Goal: Task Accomplishment & Management: Use online tool/utility

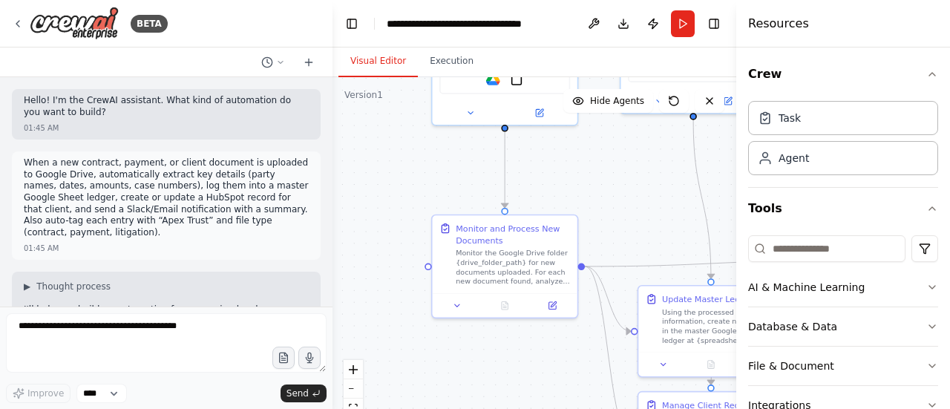
scroll to position [2101, 0]
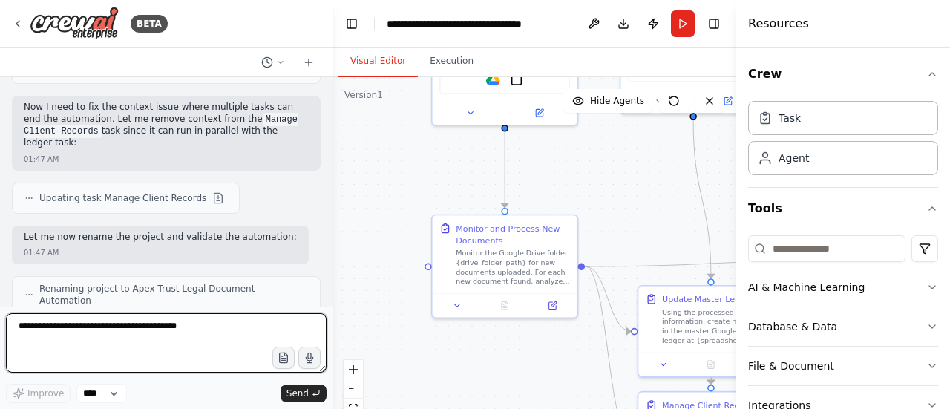
click at [188, 344] on textarea at bounding box center [166, 342] width 321 height 59
paste textarea "**********"
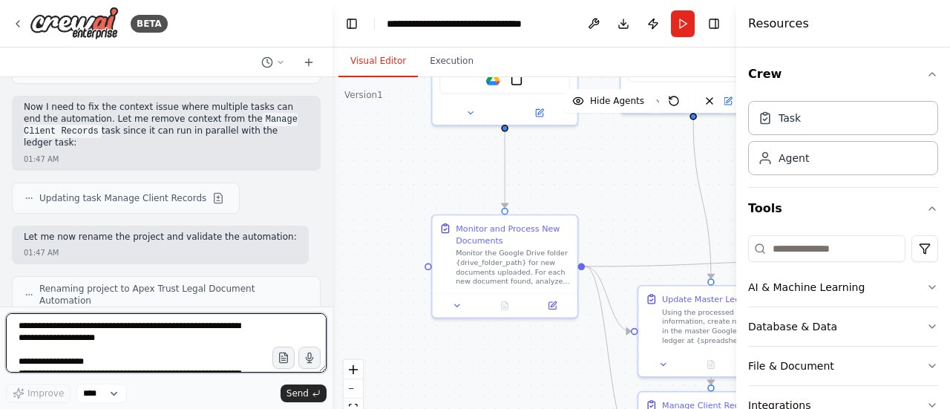
scroll to position [970, 0]
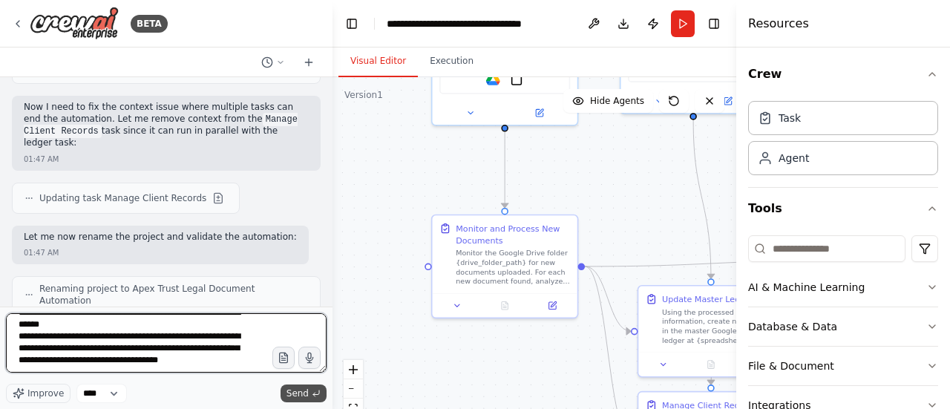
type textarea "**********"
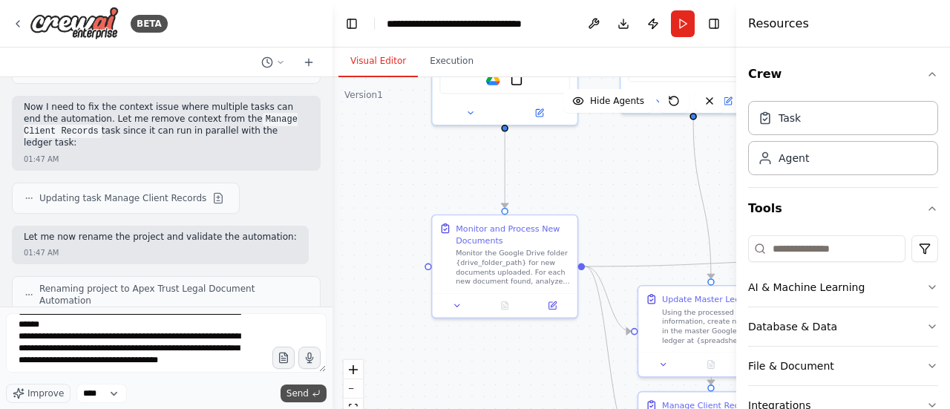
click at [310, 396] on button "Send" at bounding box center [304, 394] width 46 height 18
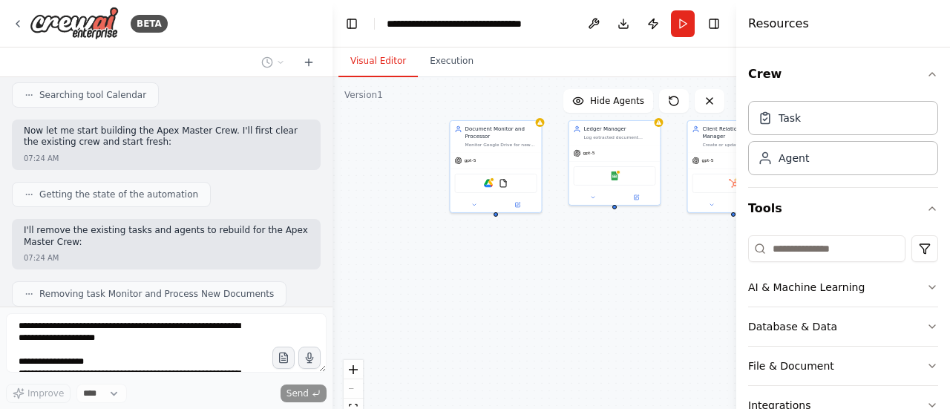
scroll to position [3833, 0]
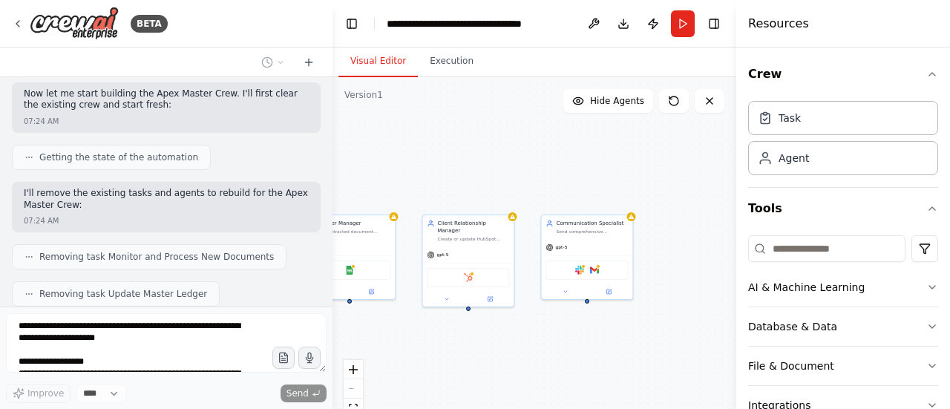
drag, startPoint x: 527, startPoint y: 318, endPoint x: 379, endPoint y: 417, distance: 177.7
click at [379, 408] on html "BETA Hello! I'm the CrewAI assistant. What kind of automation do you want to bu…" at bounding box center [475, 204] width 950 height 409
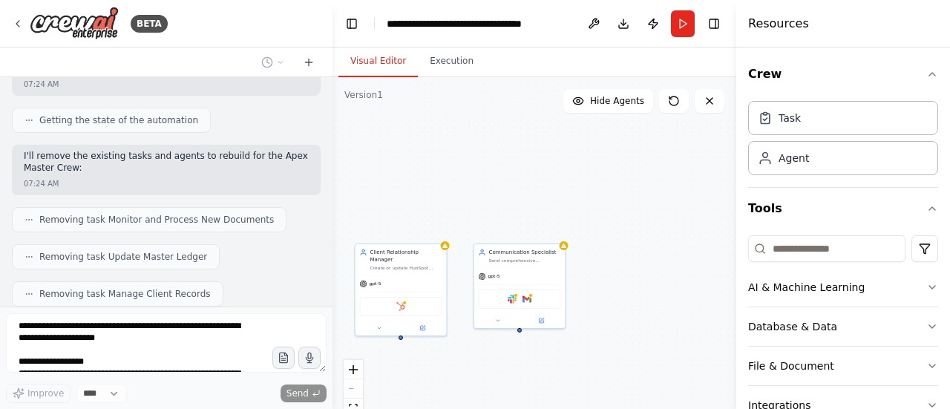
drag, startPoint x: 437, startPoint y: 361, endPoint x: 497, endPoint y: 388, distance: 65.8
click at [497, 388] on div "Client Relationship Manager Create or update HubSpot records for clients based …" at bounding box center [535, 262] width 404 height 371
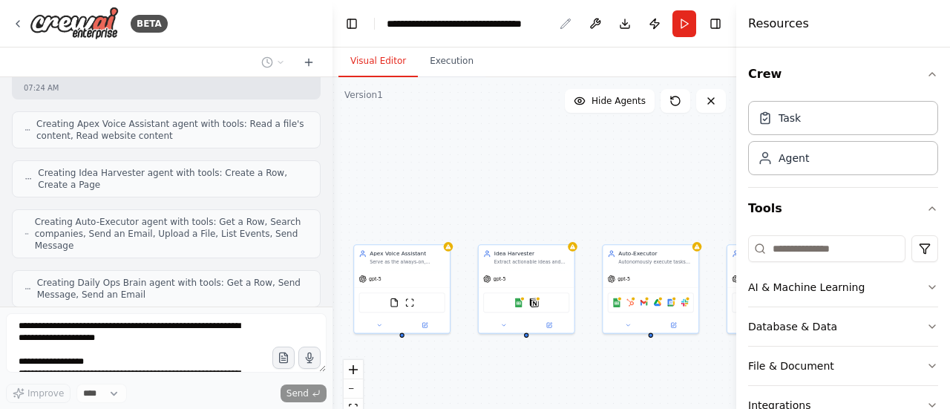
scroll to position [4412, 0]
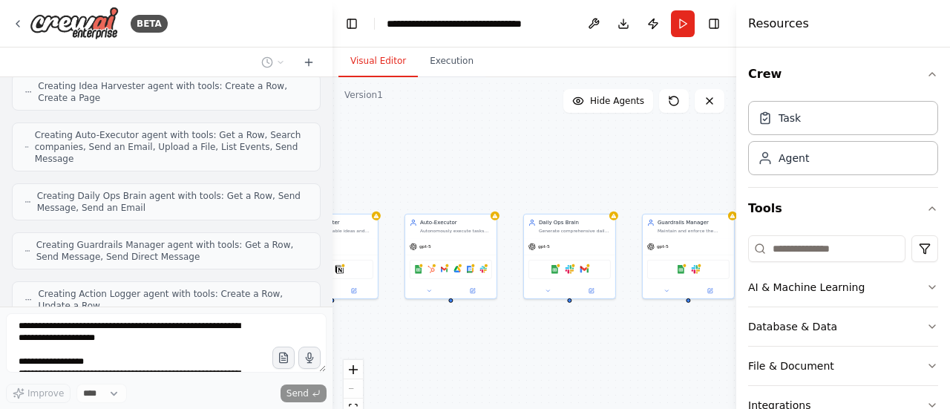
drag, startPoint x: 583, startPoint y: 396, endPoint x: 404, endPoint y: 367, distance: 181.9
click at [404, 367] on div ".deletable-edge-delete-btn { width: 20px; height: 20px; border: 0px solid #ffff…" at bounding box center [535, 262] width 404 height 371
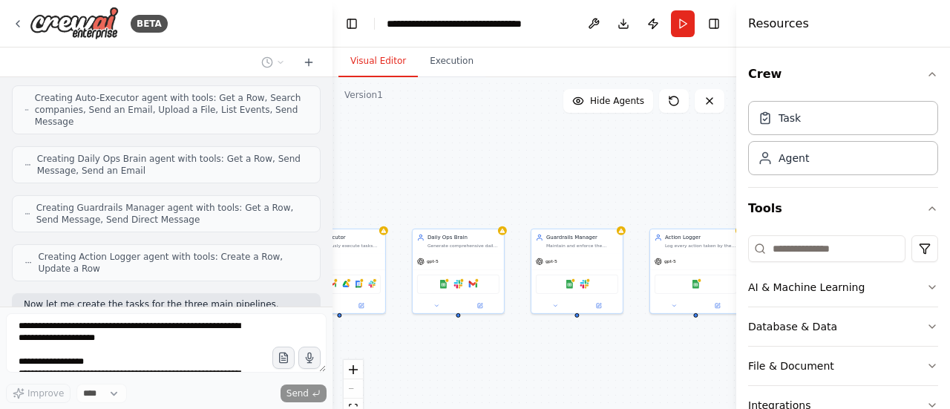
drag, startPoint x: 676, startPoint y: 348, endPoint x: 511, endPoint y: 359, distance: 165.1
click at [510, 360] on div ".deletable-edge-delete-btn { width: 20px; height: 20px; border: 0px solid #ffff…" at bounding box center [535, 262] width 404 height 371
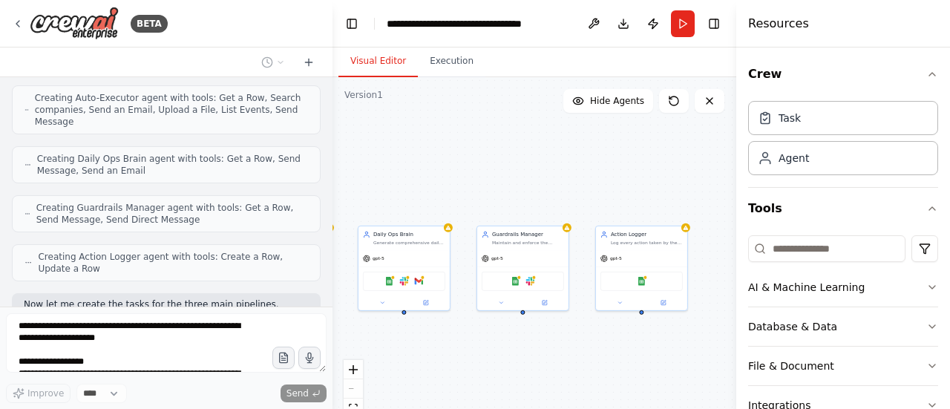
click at [728, 364] on div "BETA Hello! I'm the CrewAI assistant. What kind of automation do you want to bu…" at bounding box center [475, 204] width 950 height 409
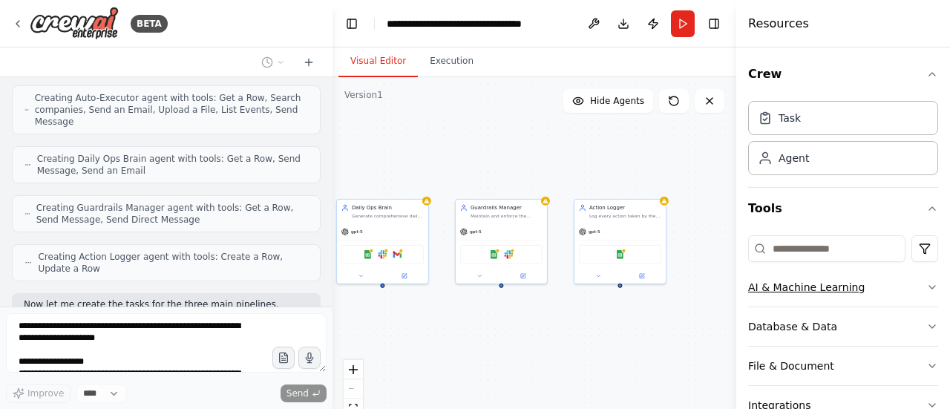
drag, startPoint x: 706, startPoint y: 367, endPoint x: 825, endPoint y: 281, distance: 146.3
click at [824, 282] on div "BETA Hello! I'm the CrewAI assistant. What kind of automation do you want to bu…" at bounding box center [475, 204] width 950 height 409
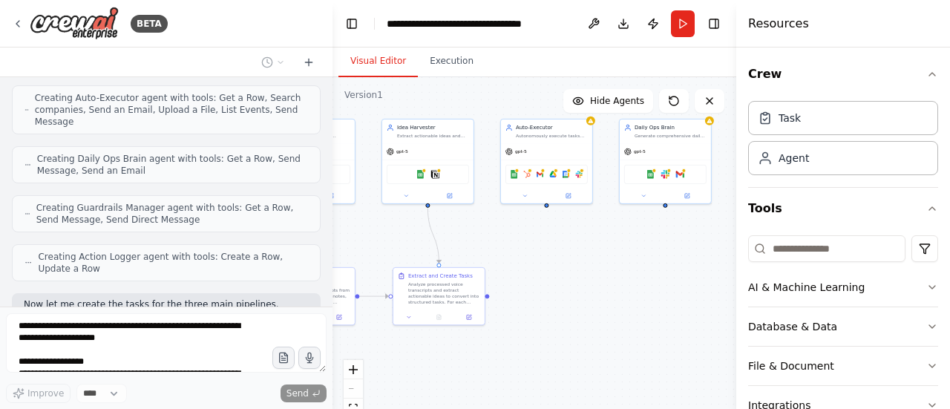
drag, startPoint x: 553, startPoint y: 338, endPoint x: 719, endPoint y: 313, distance: 168.1
click at [722, 313] on div ".deletable-edge-delete-btn { width: 20px; height: 20px; border: 0px solid #ffff…" at bounding box center [535, 262] width 404 height 371
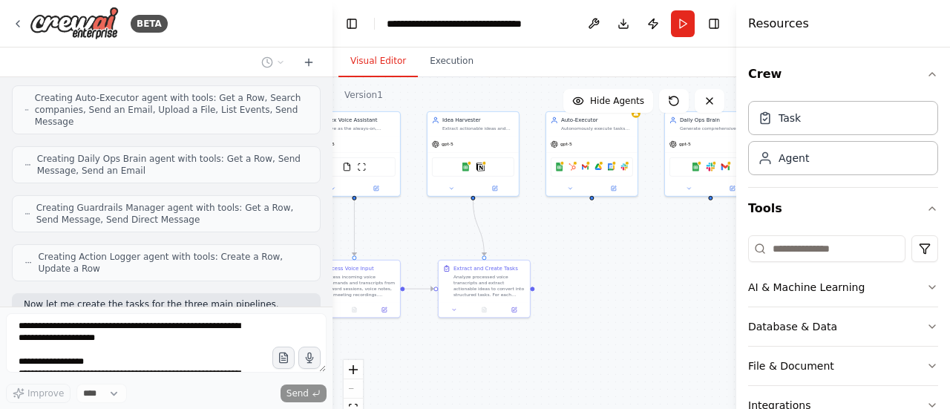
scroll to position [4486, 0]
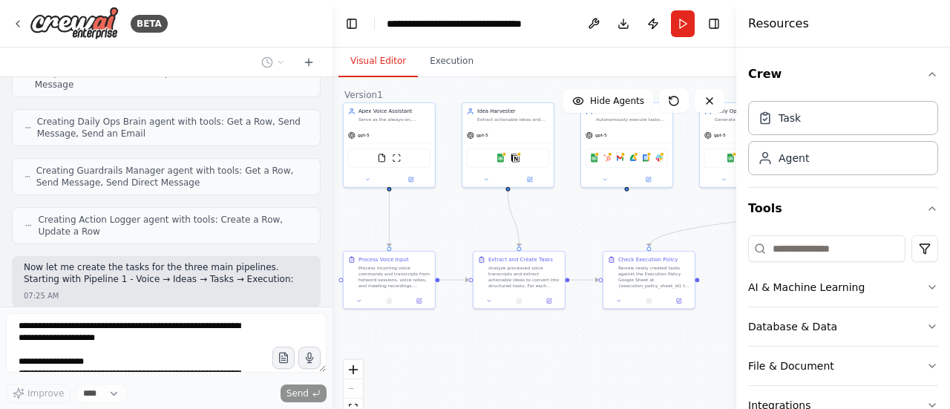
drag, startPoint x: 555, startPoint y: 335, endPoint x: 642, endPoint y: 317, distance: 89.4
click at [641, 317] on div ".deletable-edge-delete-btn { width: 20px; height: 20px; border: 0px solid #ffff…" at bounding box center [535, 262] width 404 height 371
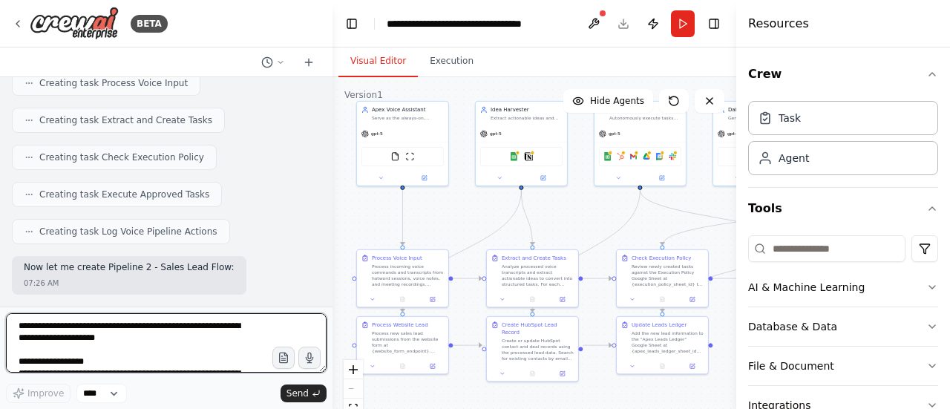
scroll to position [4747, 0]
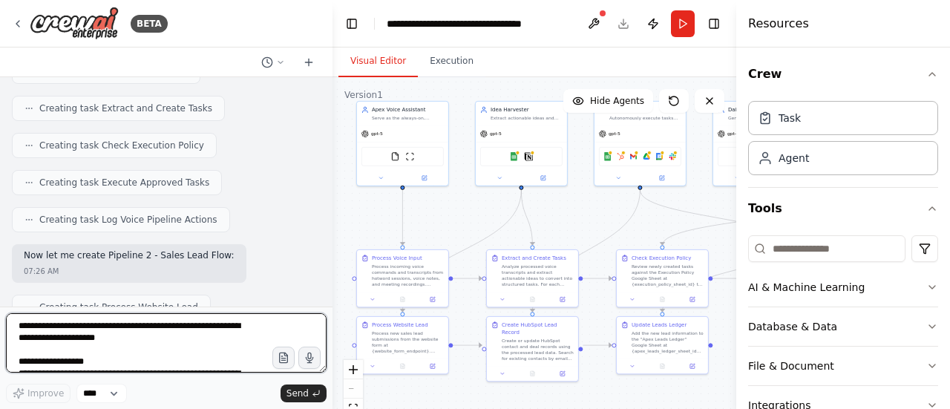
click at [183, 347] on textarea at bounding box center [166, 342] width 321 height 59
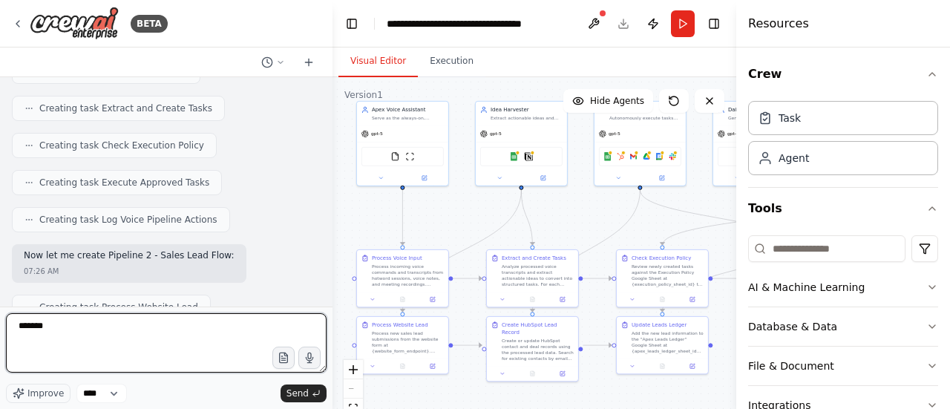
type textarea "********"
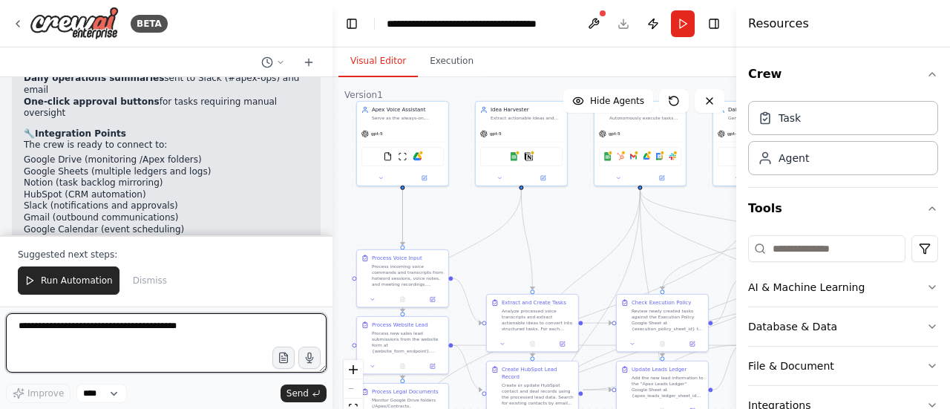
scroll to position [7251, 0]
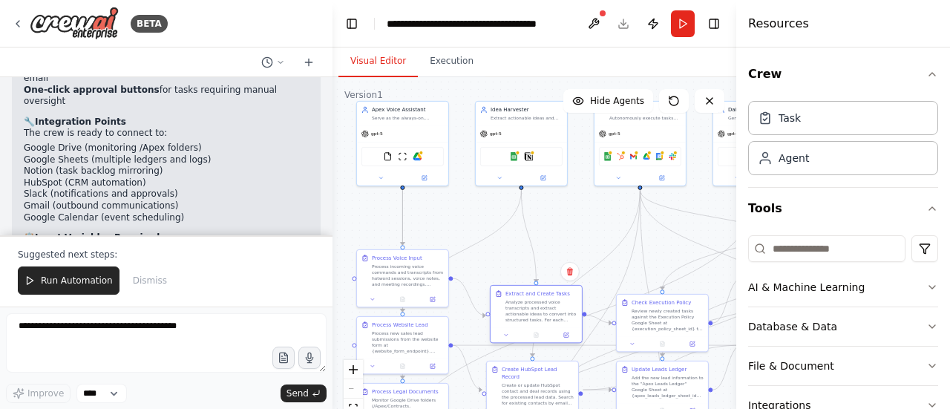
drag, startPoint x: 578, startPoint y: 342, endPoint x: 579, endPoint y: 329, distance: 13.4
click at [579, 329] on div "Extract and Create Tasks Analyze processed voice transcripts and extract action…" at bounding box center [536, 314] width 93 height 59
drag, startPoint x: 595, startPoint y: 363, endPoint x: 588, endPoint y: 333, distance: 30.4
click at [319, 64] on div ".deletable-edge-delete-btn { width: 20px; height: 20px; border: 0px solid #ffff…" at bounding box center [319, 64] width 0 height 0
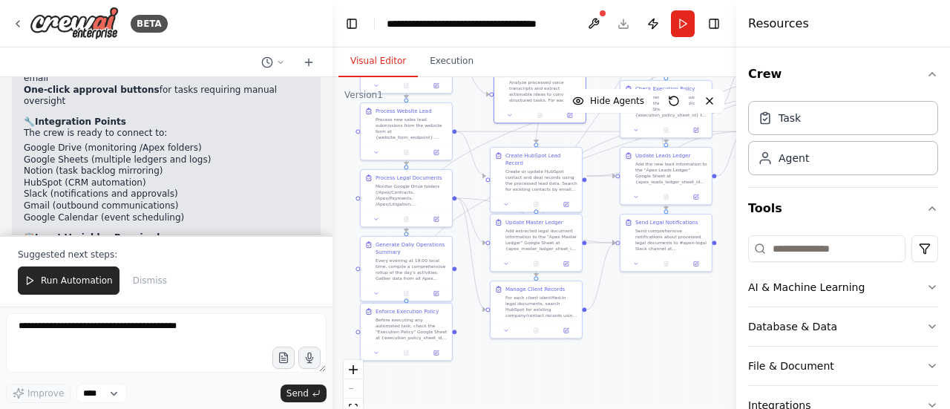
drag, startPoint x: 599, startPoint y: 407, endPoint x: 601, endPoint y: 195, distance: 211.6
click at [601, 195] on div ".deletable-edge-delete-btn { width: 20px; height: 20px; border: 0px solid #ffff…" at bounding box center [535, 262] width 404 height 371
click at [77, 280] on span "Run Automation" at bounding box center [77, 281] width 72 height 12
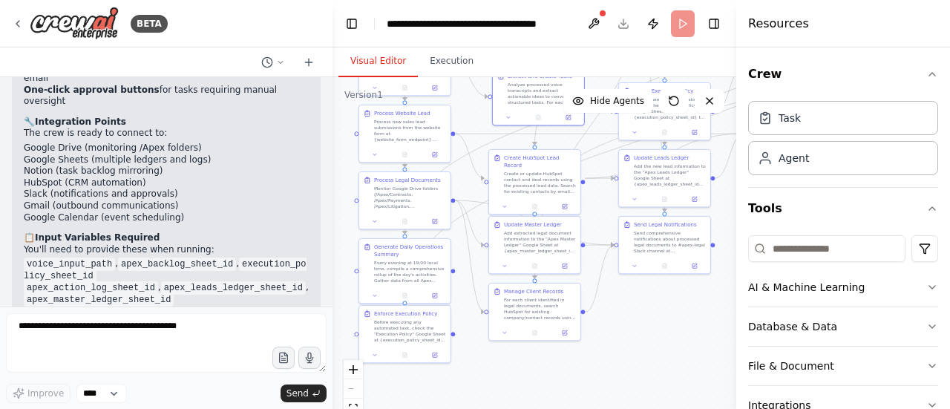
scroll to position [7179, 0]
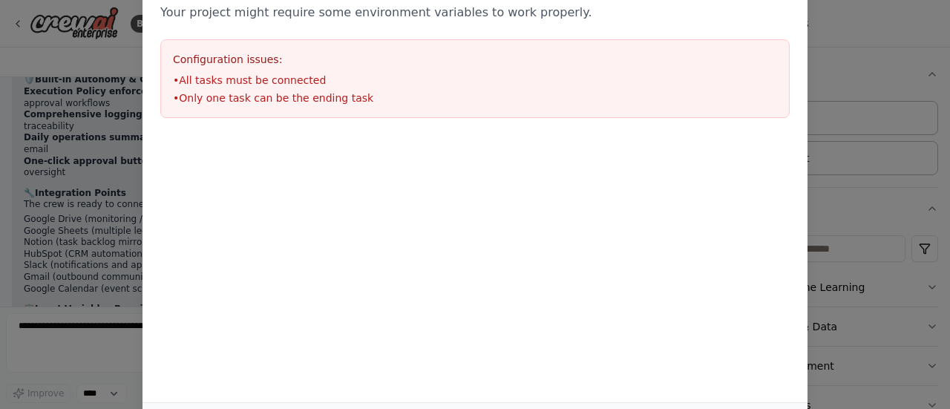
click at [835, 74] on div "Environment configuration Your project might require some environment variables…" at bounding box center [475, 204] width 950 height 409
click at [232, 272] on div at bounding box center [475, 210] width 665 height 148
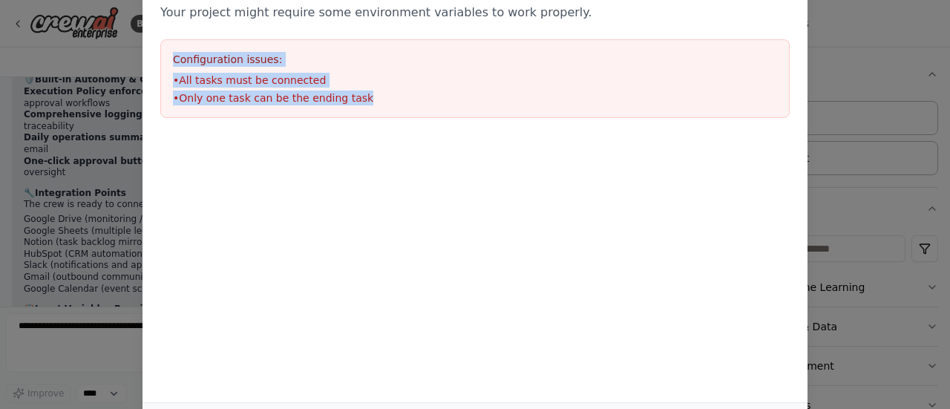
drag, startPoint x: 782, startPoint y: 19, endPoint x: 752, endPoint y: 91, distance: 78.6
click at [752, 91] on div "Environment configuration Your project might require some environment variables…" at bounding box center [475, 46] width 665 height 180
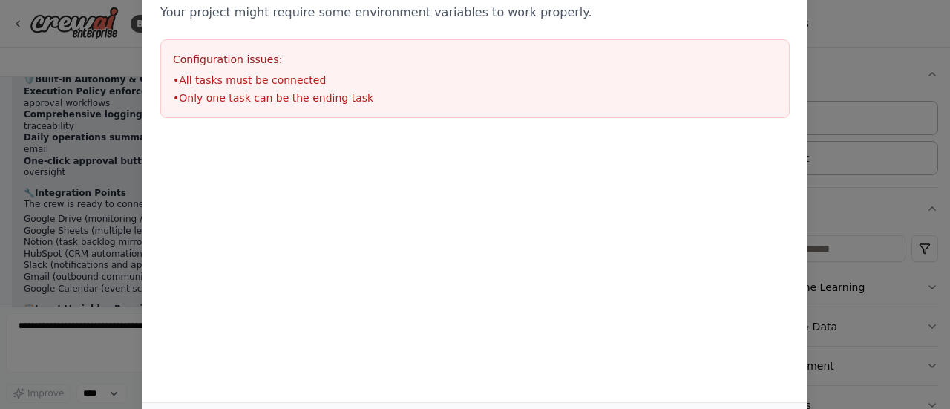
click at [743, 235] on div at bounding box center [475, 210] width 665 height 148
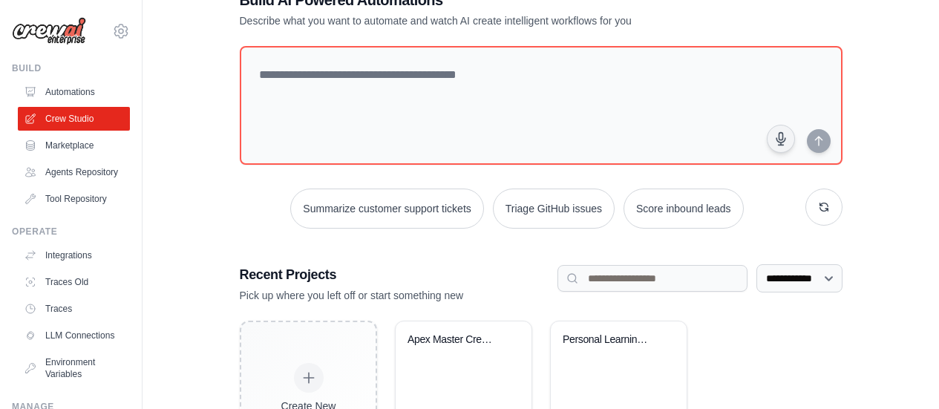
scroll to position [123, 0]
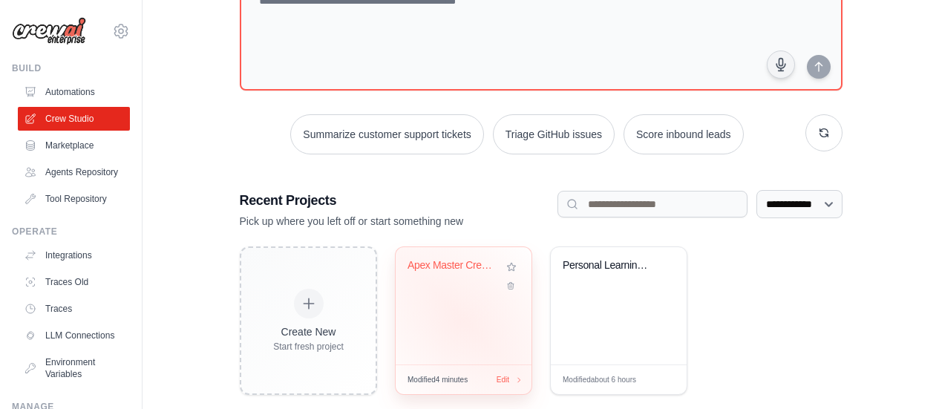
click at [461, 316] on div "Apex Master Crew - Autonomous Found..." at bounding box center [464, 305] width 136 height 117
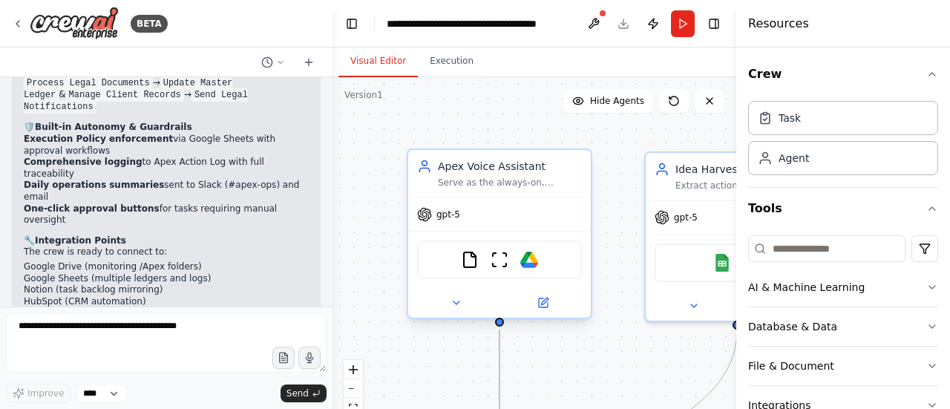
scroll to position [7179, 0]
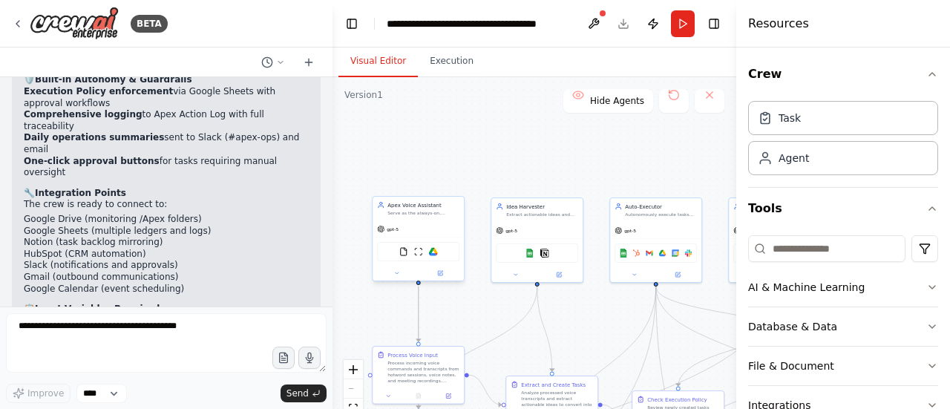
click at [437, 258] on div "FileReadTool ScrapeWebsiteTool Google Drive" at bounding box center [418, 251] width 82 height 19
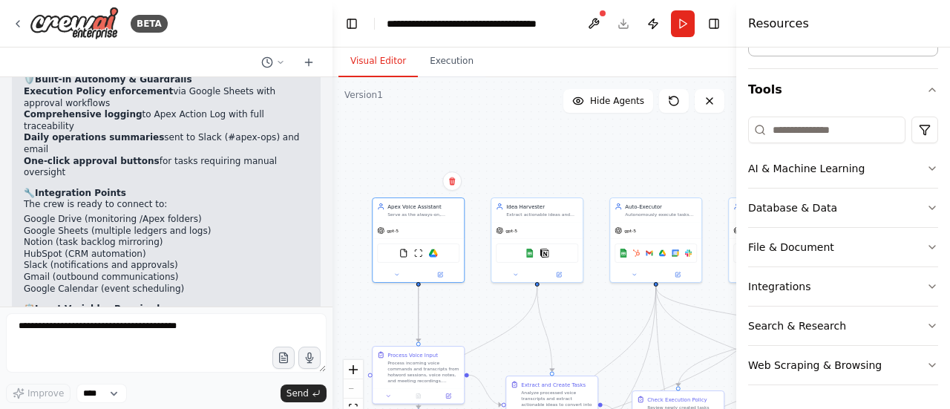
click at [929, 297] on div "Crew Task Agent Tools AI & Machine Learning Database & Data File & Document Int…" at bounding box center [843, 229] width 214 height 362
click at [926, 295] on button "Integrations" at bounding box center [843, 286] width 190 height 39
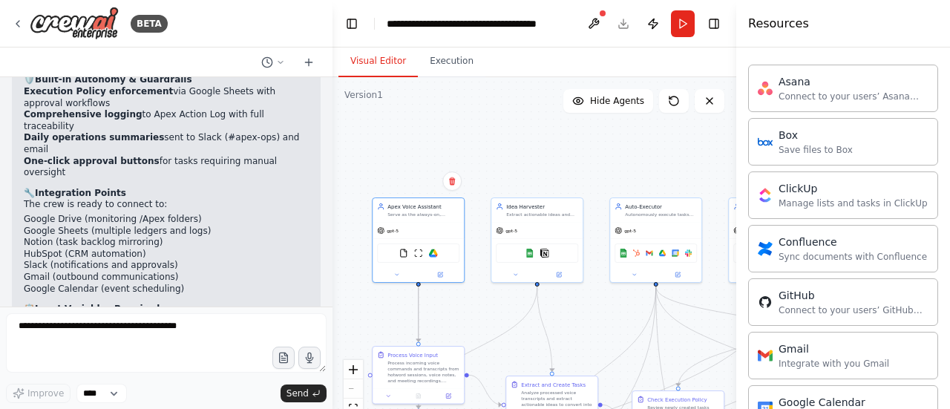
scroll to position [589, 0]
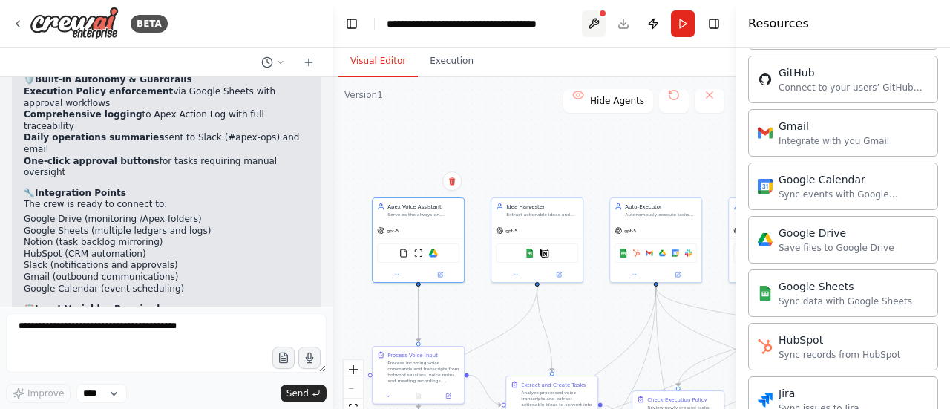
click at [594, 24] on button at bounding box center [594, 23] width 24 height 27
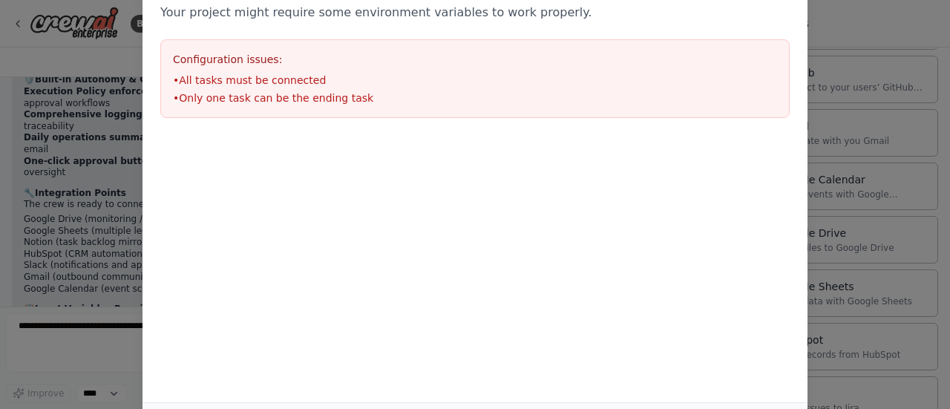
click at [594, 23] on div "Environment configuration Your project might require some environment variables…" at bounding box center [475, 46] width 665 height 180
click at [852, 77] on div "Environment configuration Your project might require some environment variables…" at bounding box center [475, 204] width 950 height 409
click at [745, 16] on p "Your project might require some environment variables to work properly." at bounding box center [475, 13] width 630 height 18
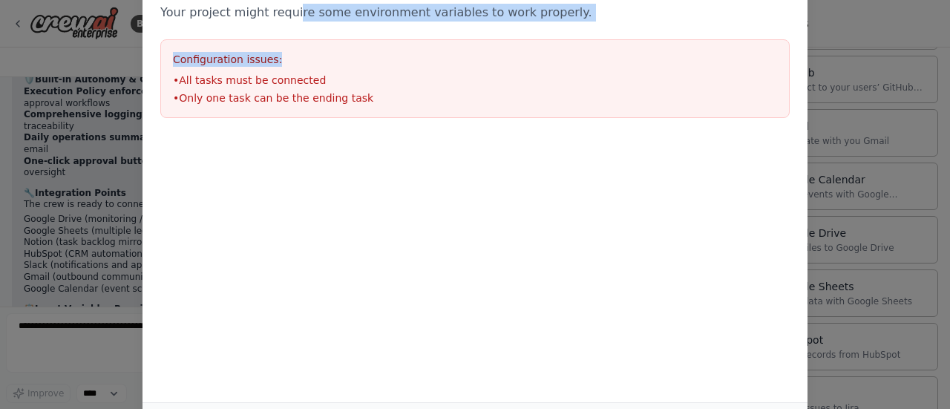
drag, startPoint x: 289, startPoint y: 12, endPoint x: 281, endPoint y: 35, distance: 24.4
click at [281, 34] on div "Environment configuration Your project might require some environment variables…" at bounding box center [475, 46] width 665 height 180
click at [250, 30] on div "Environment configuration Your project might require some environment variables…" at bounding box center [475, 46] width 665 height 180
click at [191, 36] on div "Environment configuration Your project might require some environment variables…" at bounding box center [475, 46] width 665 height 180
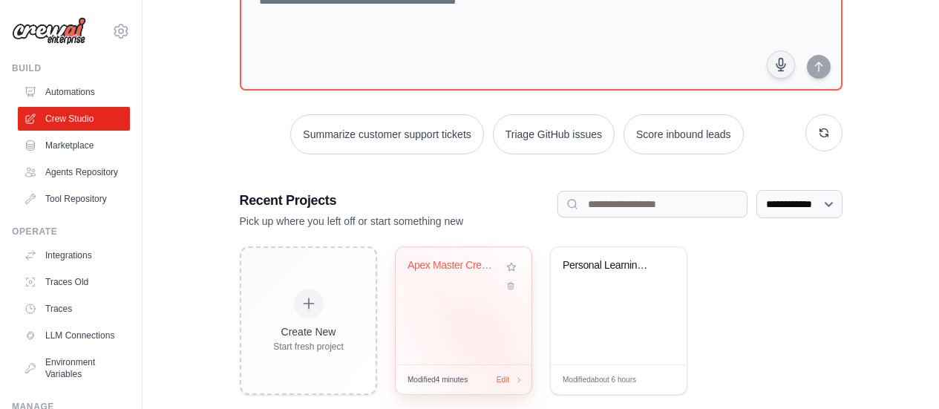
click at [477, 334] on div "Apex Master Crew - Autonomous Found..." at bounding box center [464, 305] width 136 height 117
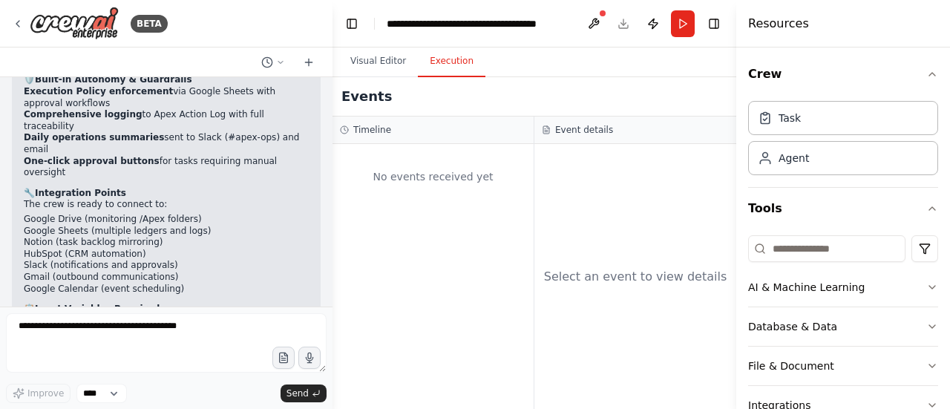
click at [457, 62] on button "Execution" at bounding box center [452, 61] width 68 height 31
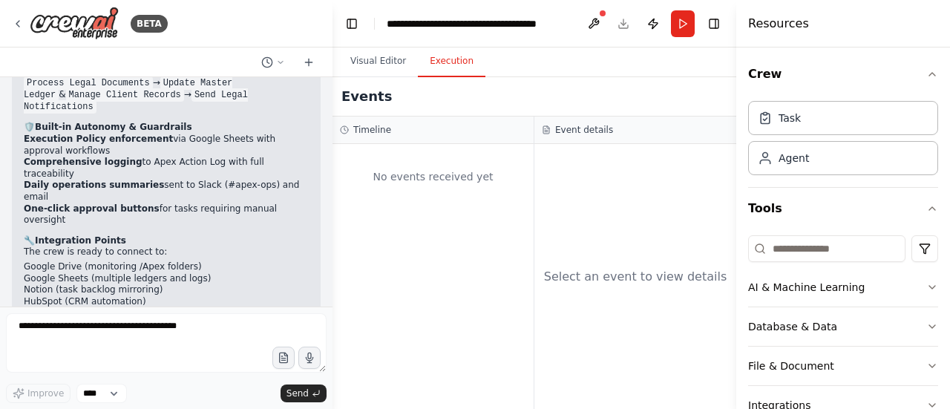
scroll to position [7179, 0]
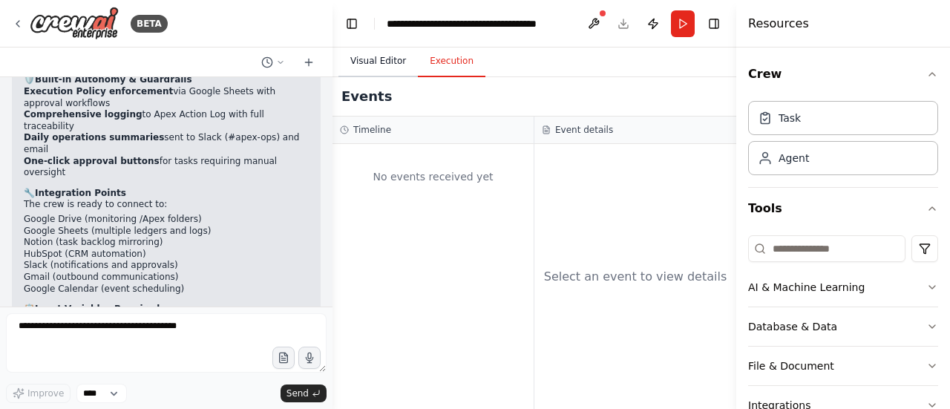
click at [370, 59] on button "Visual Editor" at bounding box center [378, 61] width 79 height 31
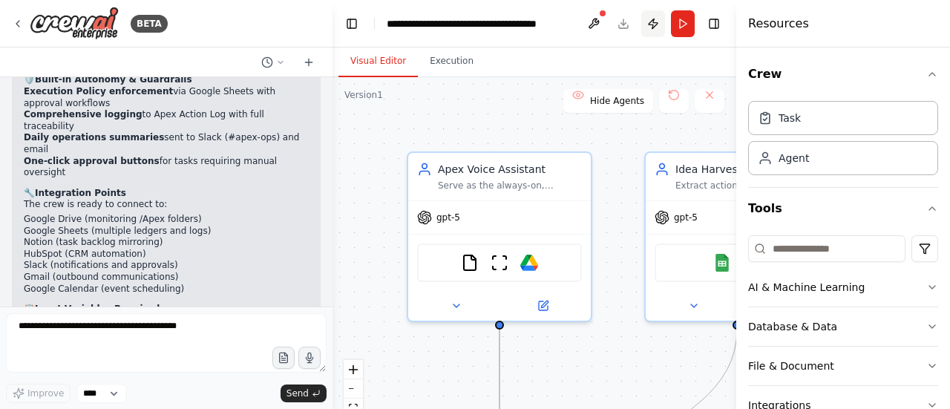
click at [652, 24] on button "Publish" at bounding box center [653, 23] width 24 height 27
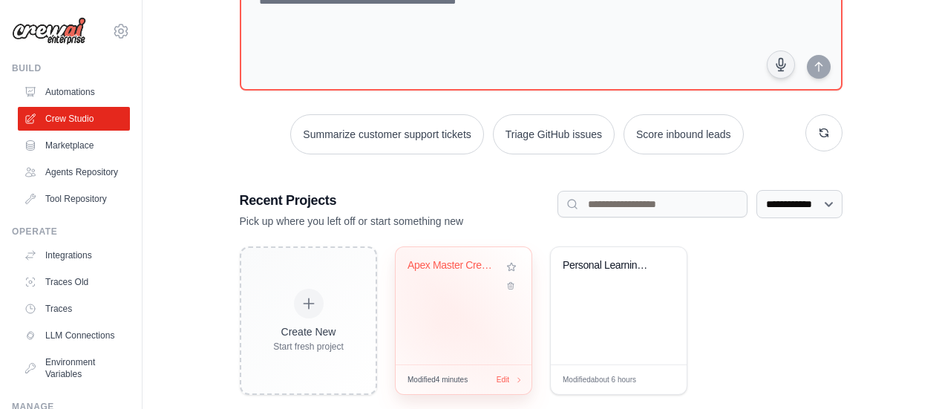
click at [440, 321] on div "Apex Master Crew - Autonomous Found..." at bounding box center [464, 305] width 136 height 117
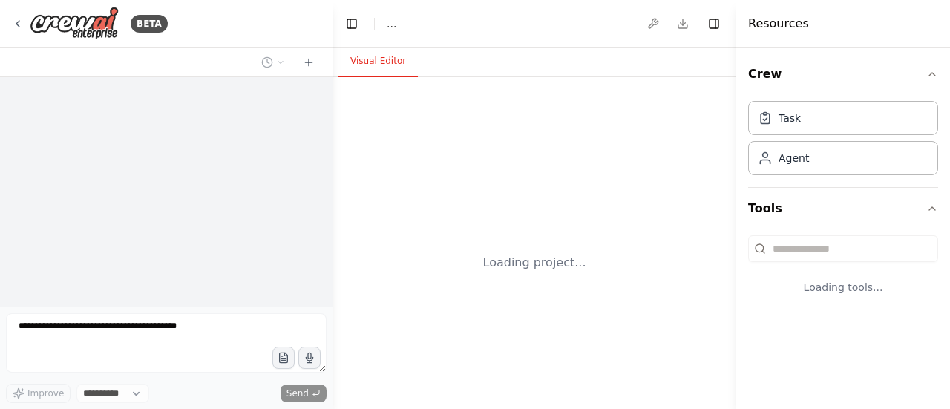
select select "****"
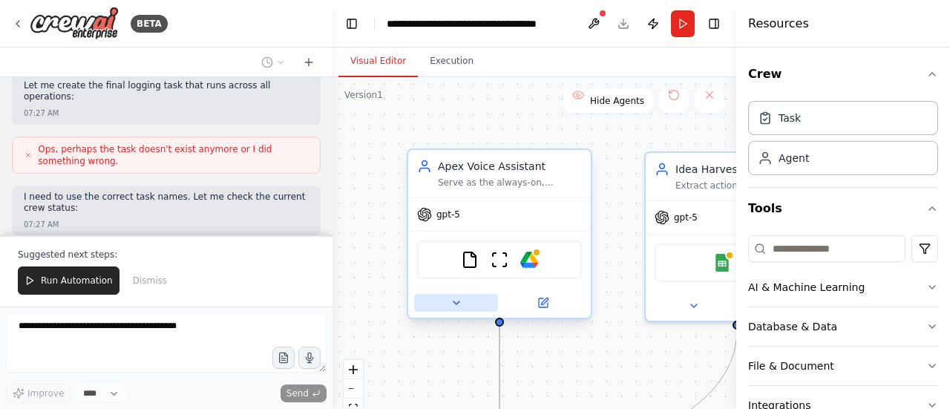
click at [457, 310] on button at bounding box center [456, 303] width 84 height 18
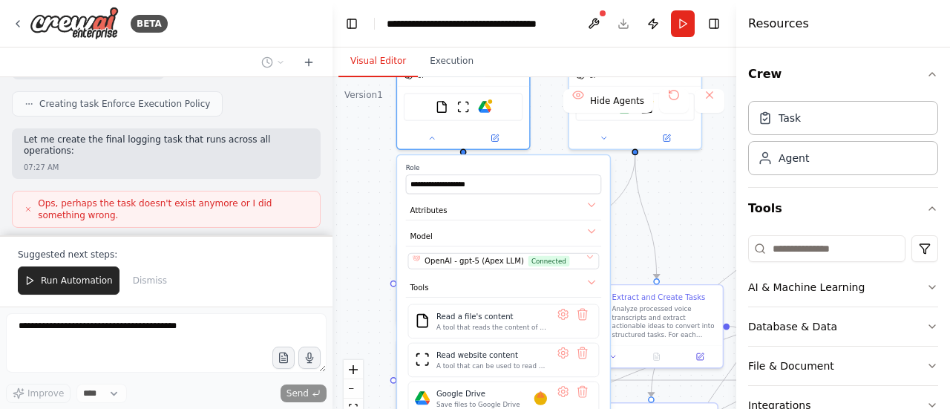
drag, startPoint x: 377, startPoint y: 310, endPoint x: 353, endPoint y: 134, distance: 177.5
click at [353, 134] on div ".deletable-edge-delete-btn { width: 20px; height: 20px; border: 0px solid #ffff…" at bounding box center [535, 262] width 404 height 371
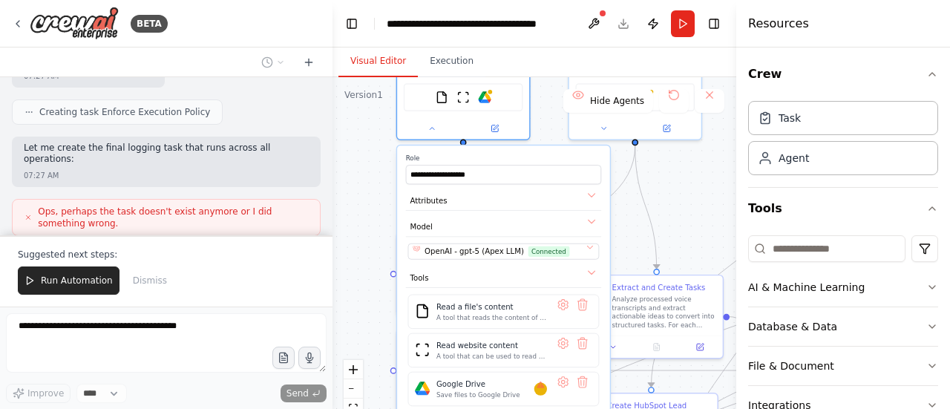
scroll to position [7859, 0]
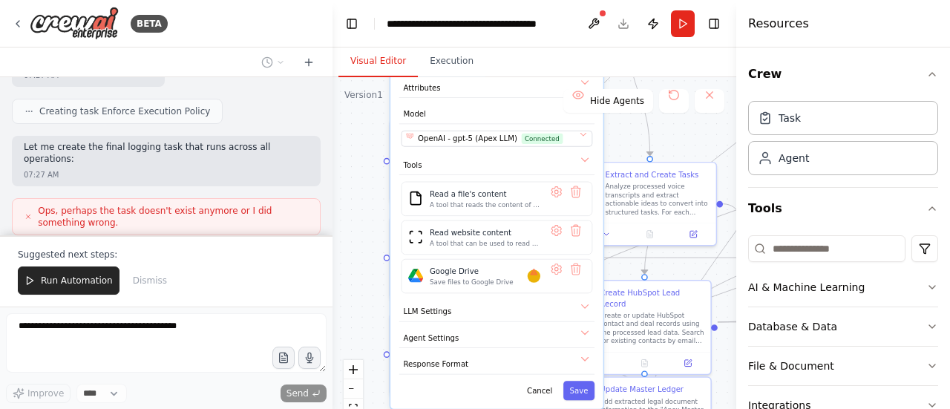
drag, startPoint x: 365, startPoint y: 221, endPoint x: 359, endPoint y: 108, distance: 113.0
click at [359, 108] on div ".deletable-edge-delete-btn { width: 20px; height: 20px; border: 0px solid #ffff…" at bounding box center [535, 262] width 404 height 371
click at [560, 311] on button "LLM Settings" at bounding box center [496, 312] width 195 height 20
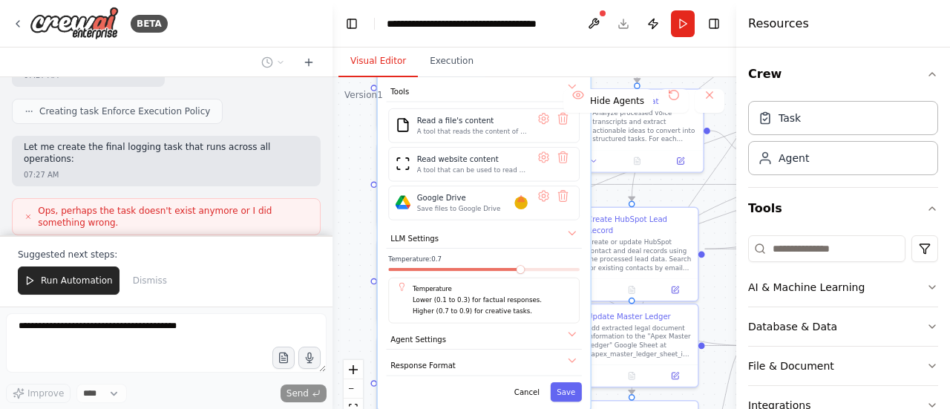
drag, startPoint x: 374, startPoint y: 338, endPoint x: 361, endPoint y: 212, distance: 126.9
click at [361, 212] on div ".deletable-edge-delete-btn { width: 20px; height: 20px; border: 0px solid #ffff…" at bounding box center [535, 262] width 404 height 371
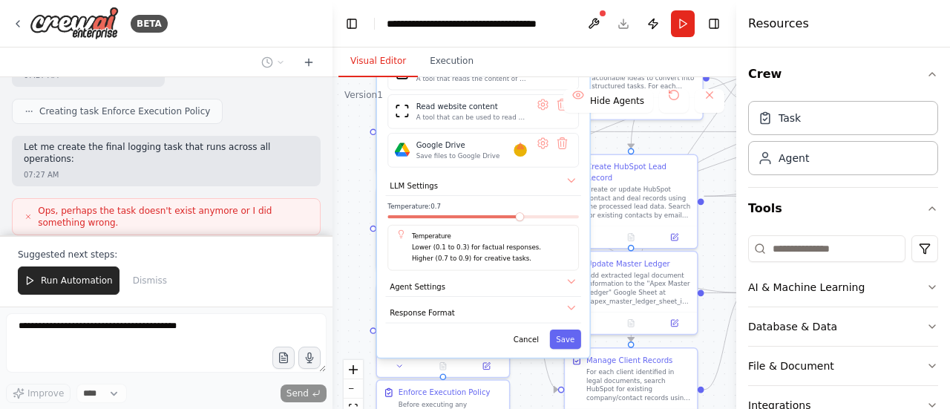
click at [528, 351] on div "**********" at bounding box center [483, 132] width 213 height 451
click at [536, 342] on button "Cancel" at bounding box center [526, 339] width 39 height 19
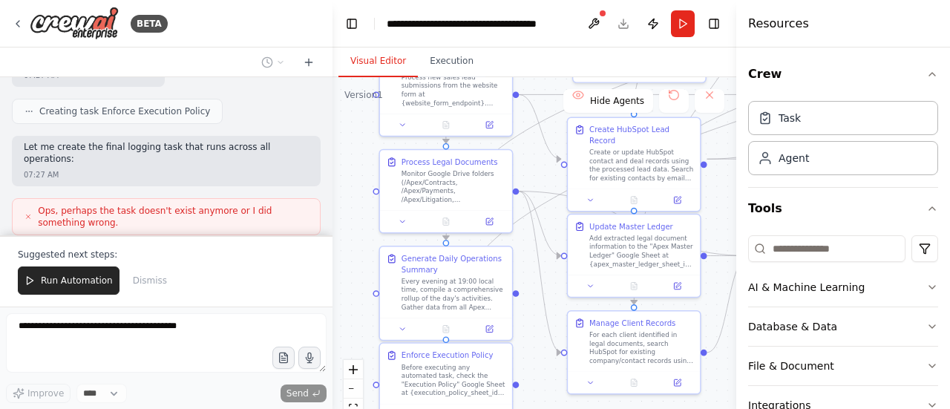
drag, startPoint x: 363, startPoint y: 289, endPoint x: 365, endPoint y: 270, distance: 18.7
click at [365, 270] on div ".deletable-edge-delete-btn { width: 20px; height: 20px; border: 0px solid #ffff…" at bounding box center [535, 262] width 404 height 371
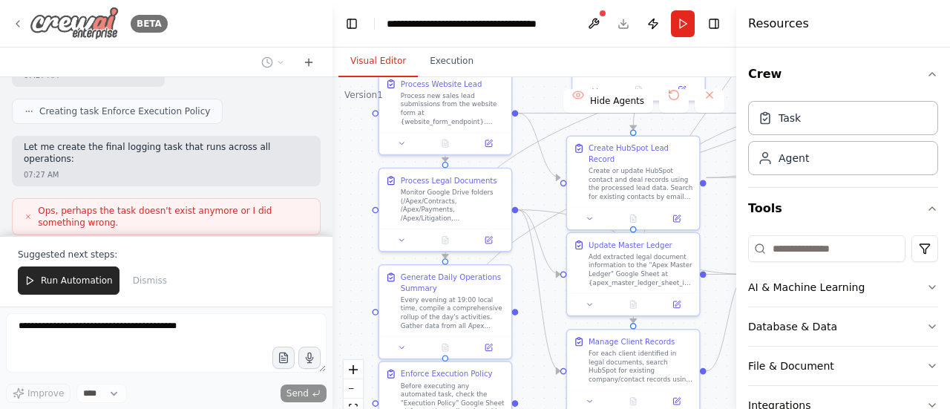
click at [13, 24] on icon at bounding box center [18, 24] width 12 height 12
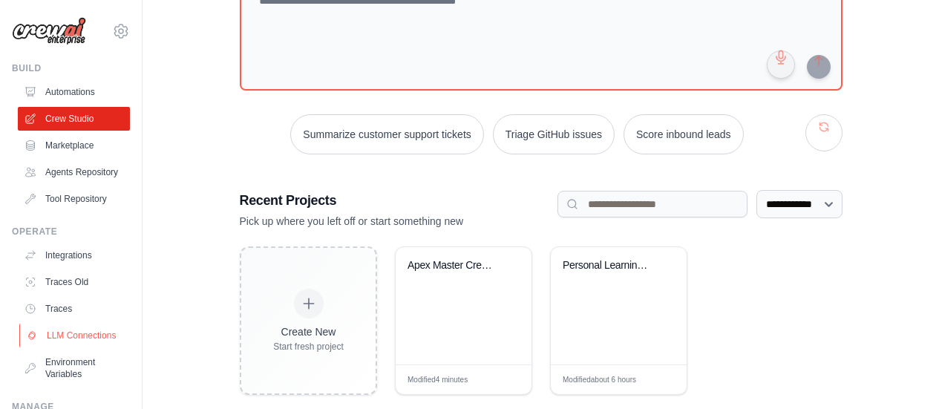
click at [85, 345] on link "LLM Connections" at bounding box center [75, 336] width 112 height 24
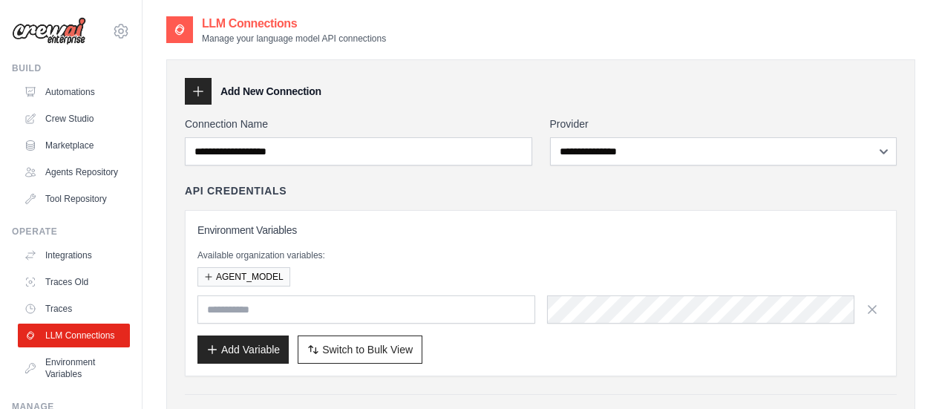
scroll to position [74, 0]
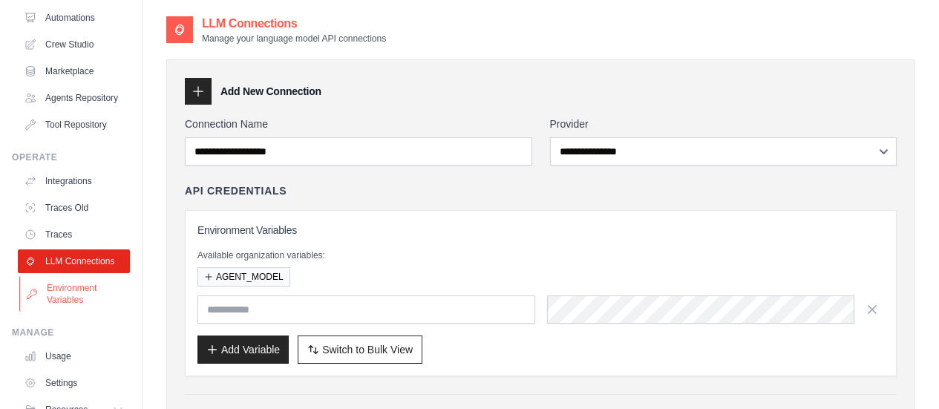
click at [85, 312] on link "Environment Variables" at bounding box center [75, 294] width 112 height 36
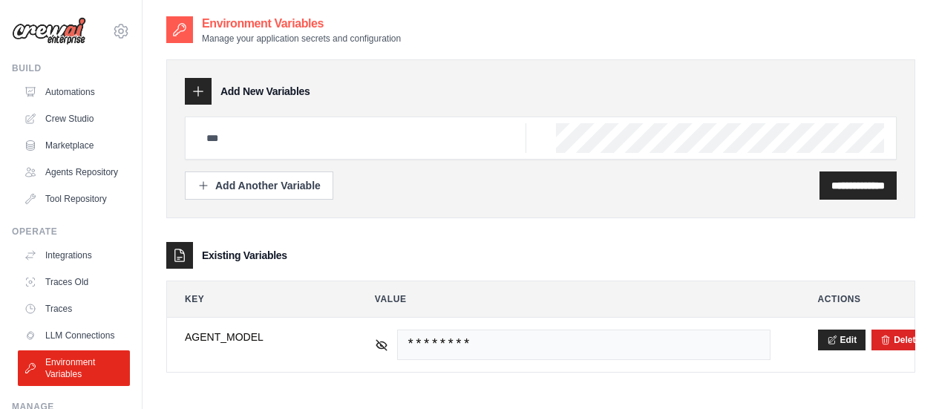
scroll to position [30, 0]
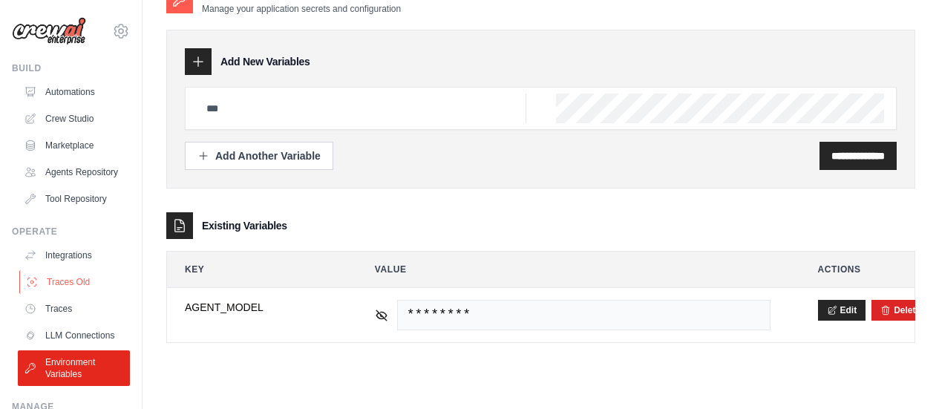
click at [99, 294] on link "Traces Old" at bounding box center [75, 282] width 112 height 24
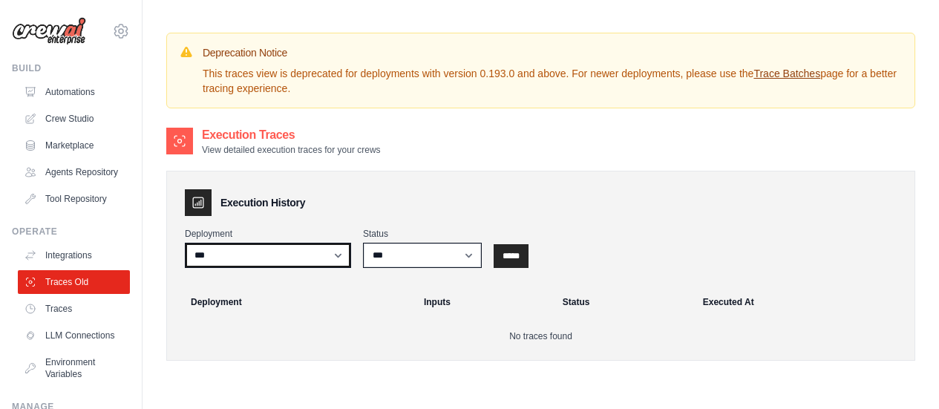
click at [296, 261] on select "***" at bounding box center [268, 255] width 166 height 25
click at [295, 261] on select "***" at bounding box center [268, 255] width 166 height 25
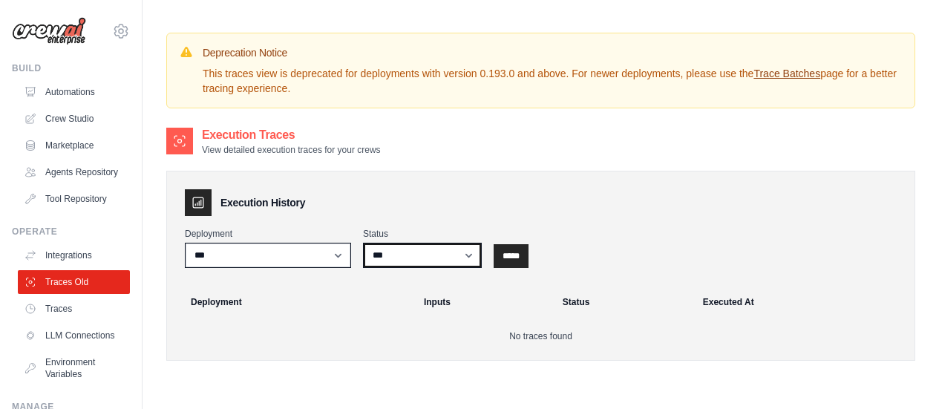
click at [383, 253] on select "*** ********* ******* *****" at bounding box center [422, 255] width 119 height 25
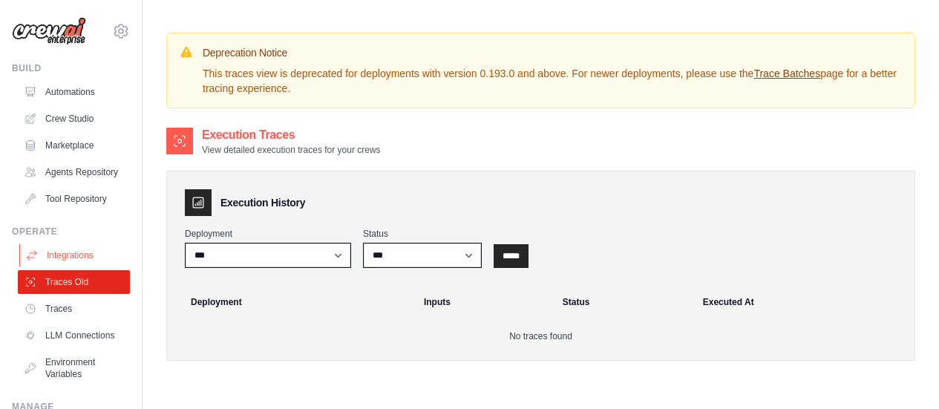
click at [74, 256] on link "Integrations" at bounding box center [75, 255] width 112 height 24
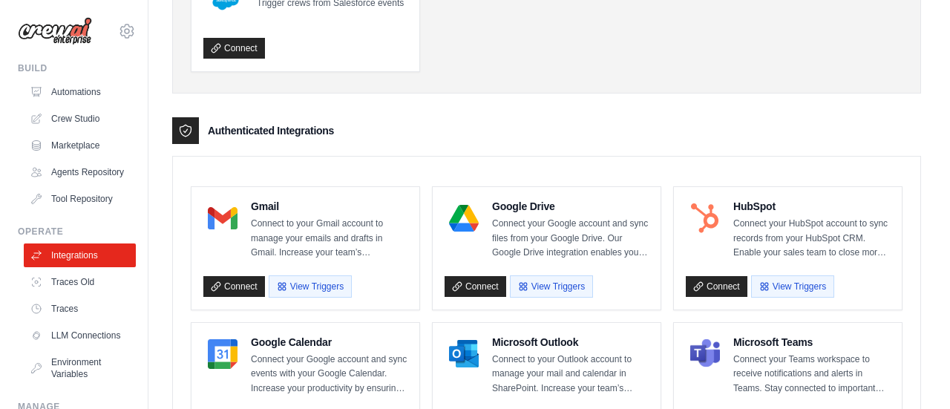
scroll to position [297, 0]
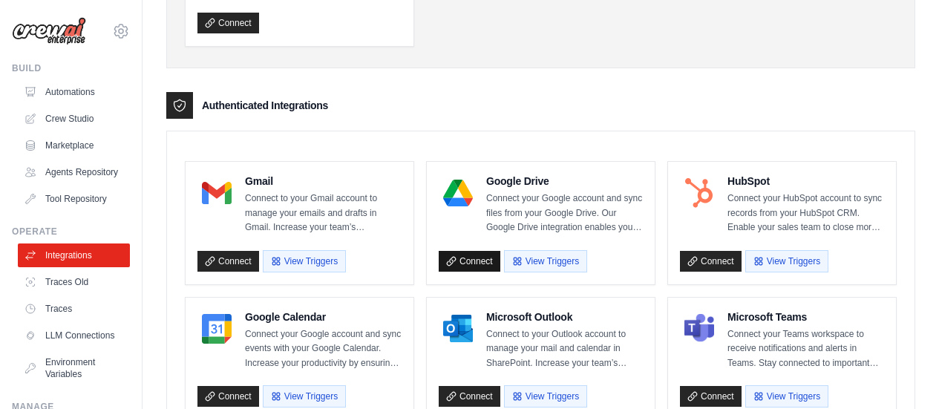
click at [470, 263] on link "Connect" at bounding box center [470, 261] width 62 height 21
